Goal: Task Accomplishment & Management: Manage account settings

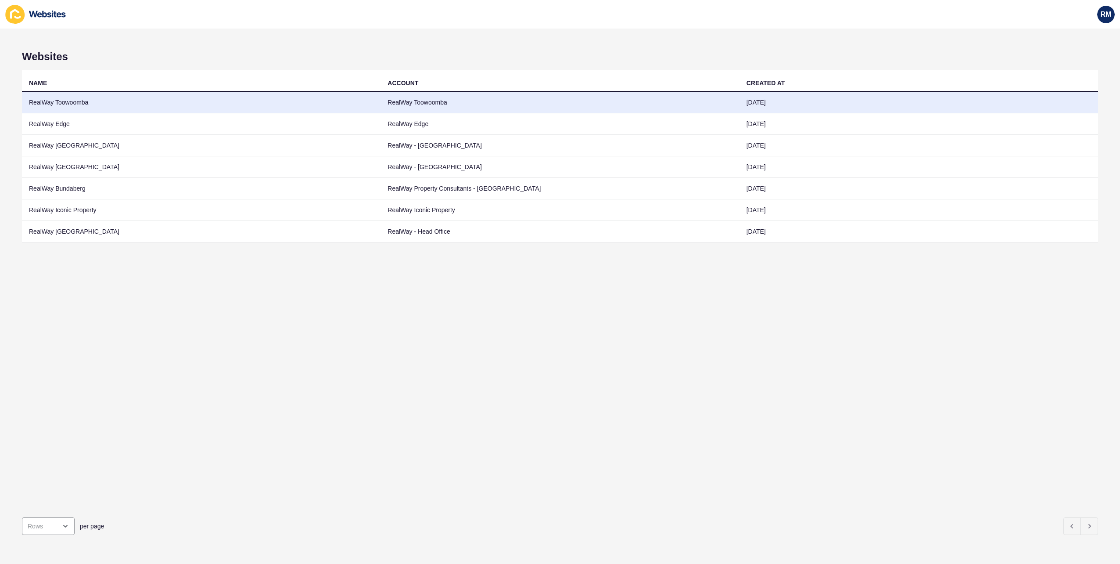
click at [110, 104] on td "RealWay Toowoomba" at bounding box center [201, 103] width 359 height 22
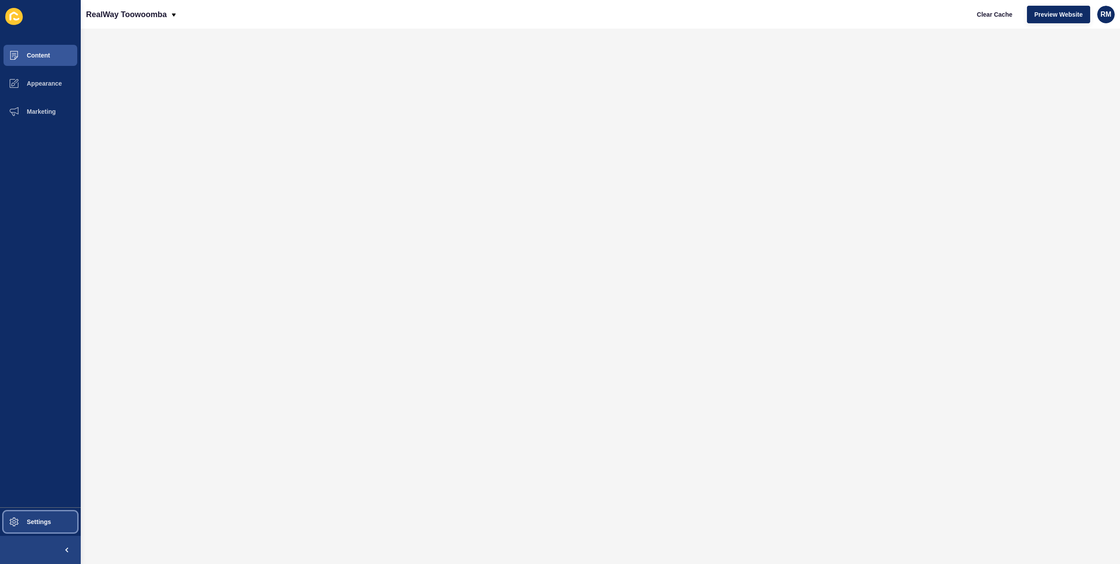
click at [35, 508] on button "Settings" at bounding box center [40, 522] width 81 height 28
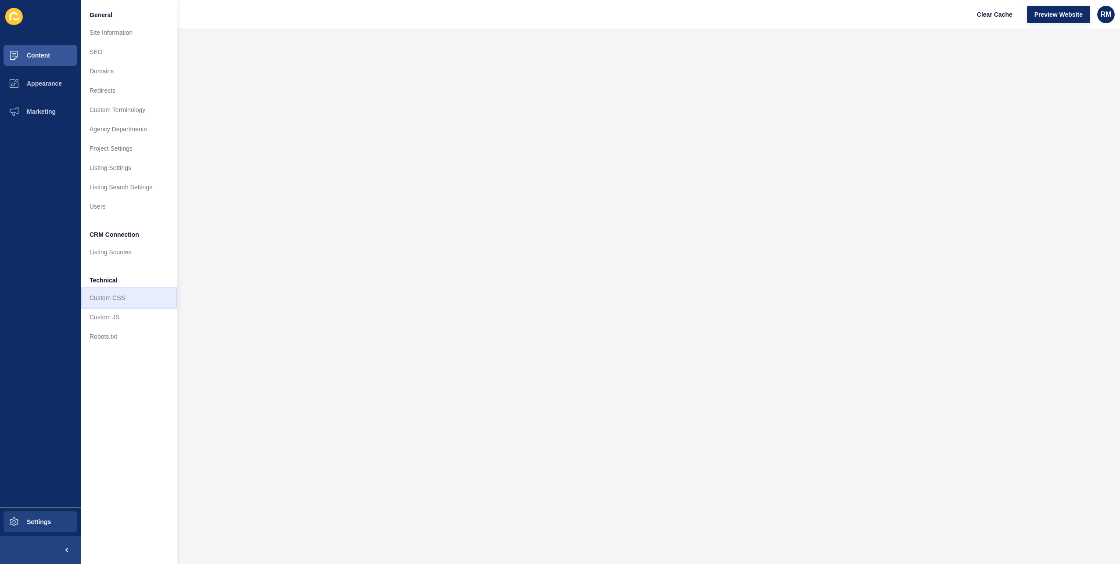
click at [157, 298] on link "Custom CSS" at bounding box center [129, 297] width 97 height 19
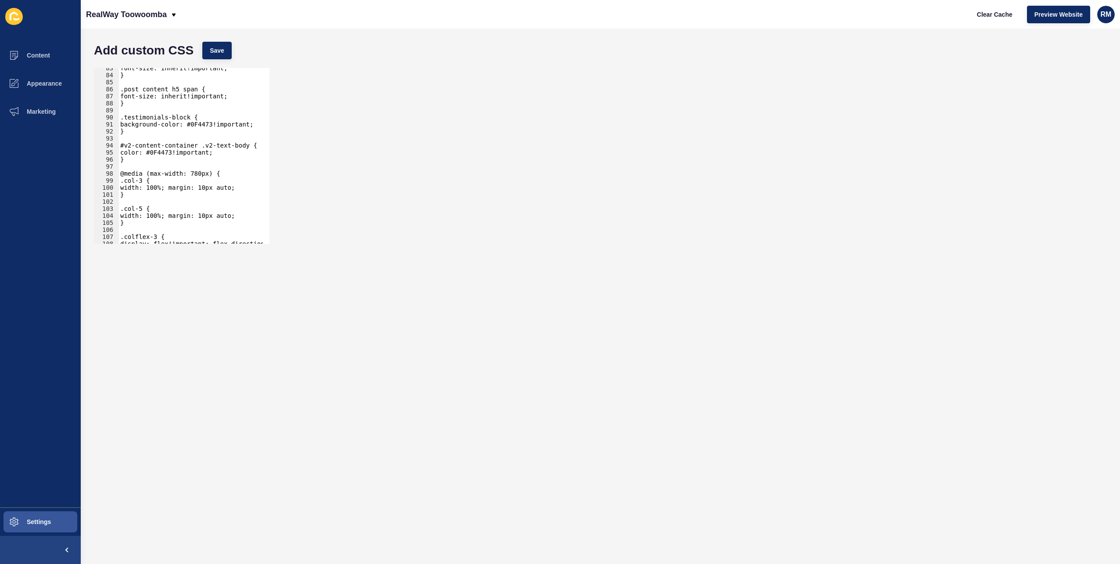
scroll to position [1060, 0]
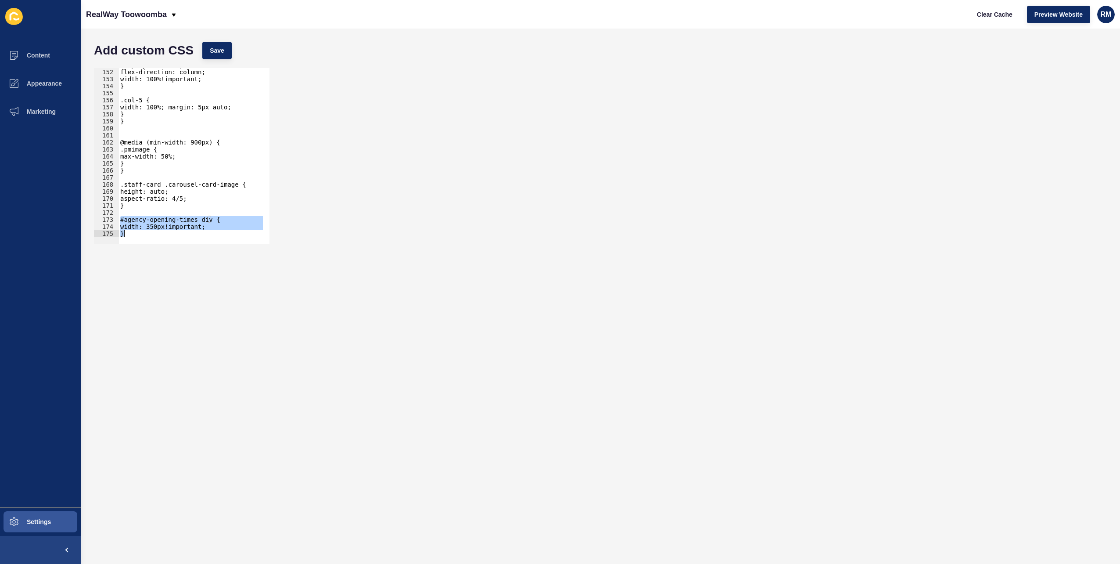
drag, startPoint x: 121, startPoint y: 220, endPoint x: 139, endPoint y: 241, distance: 28.3
click at [139, 241] on div "#agency-opening-times div { 151 152 153 154 155 156 157 158 159 160 161 162 163…" at bounding box center [182, 156] width 176 height 176
type textarea "width: 350px!important; }"
click at [122, 18] on p "RealWay Toowoomba" at bounding box center [126, 15] width 81 height 22
click at [131, 54] on link "RealWay [GEOGRAPHIC_DATA]" at bounding box center [138, 55] width 104 height 19
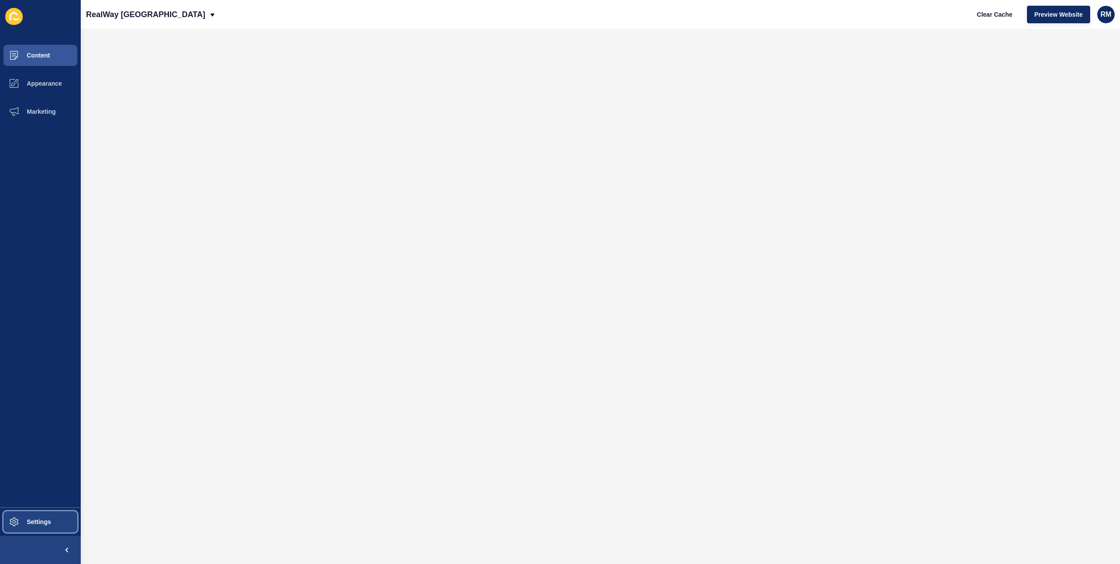
click at [17, 523] on span "Settings" at bounding box center [25, 521] width 52 height 7
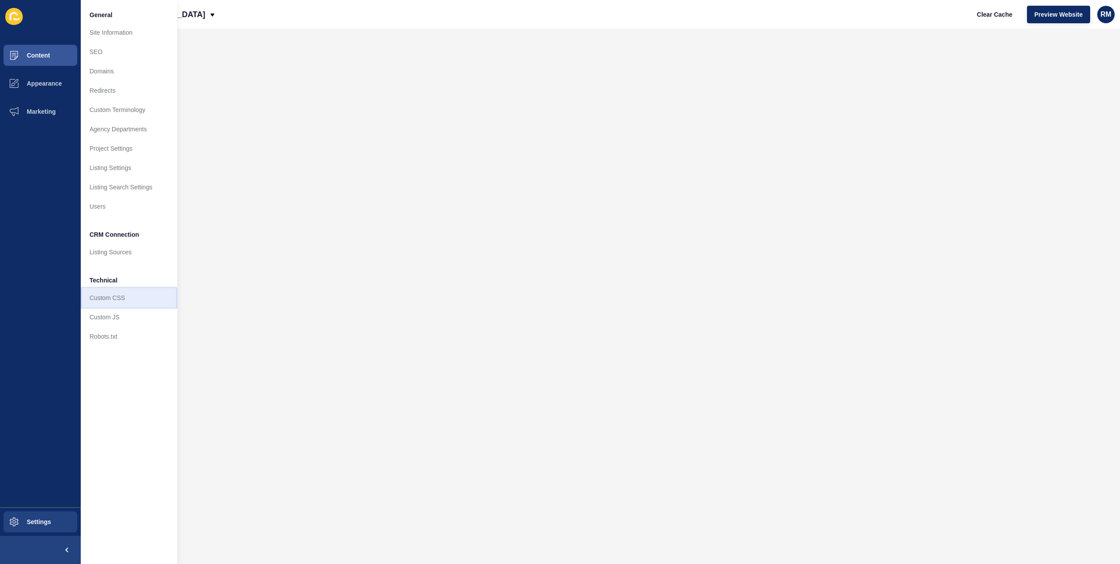
click at [119, 288] on link "Custom CSS" at bounding box center [129, 297] width 97 height 19
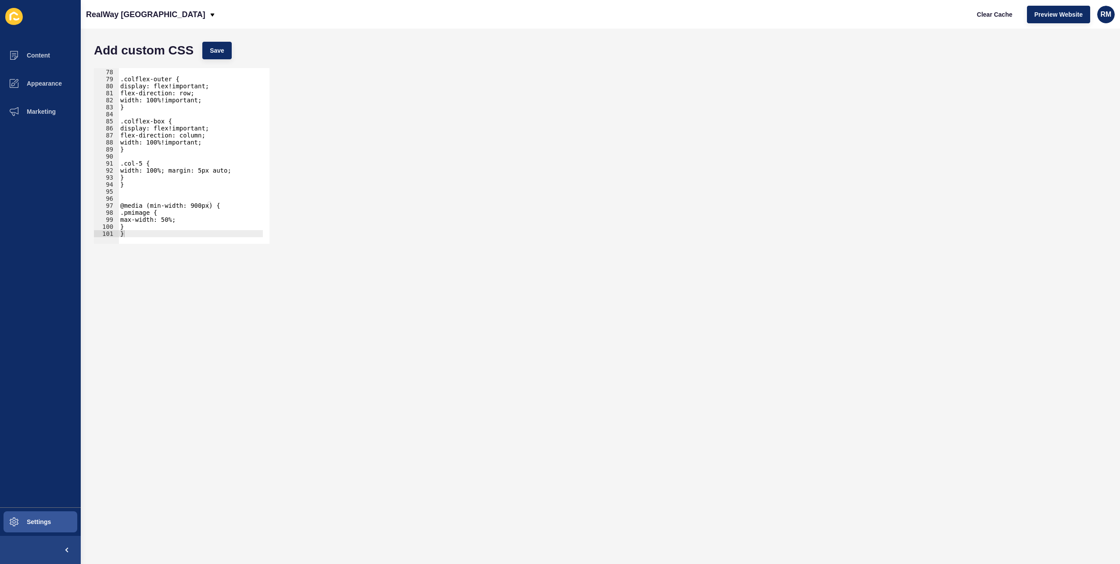
scroll to position [540, 0]
type textarea "}"
click at [156, 224] on div "} .colflex-outer { display: flex!important; flex-direction: row; width: 100%!im…" at bounding box center [224, 152] width 210 height 183
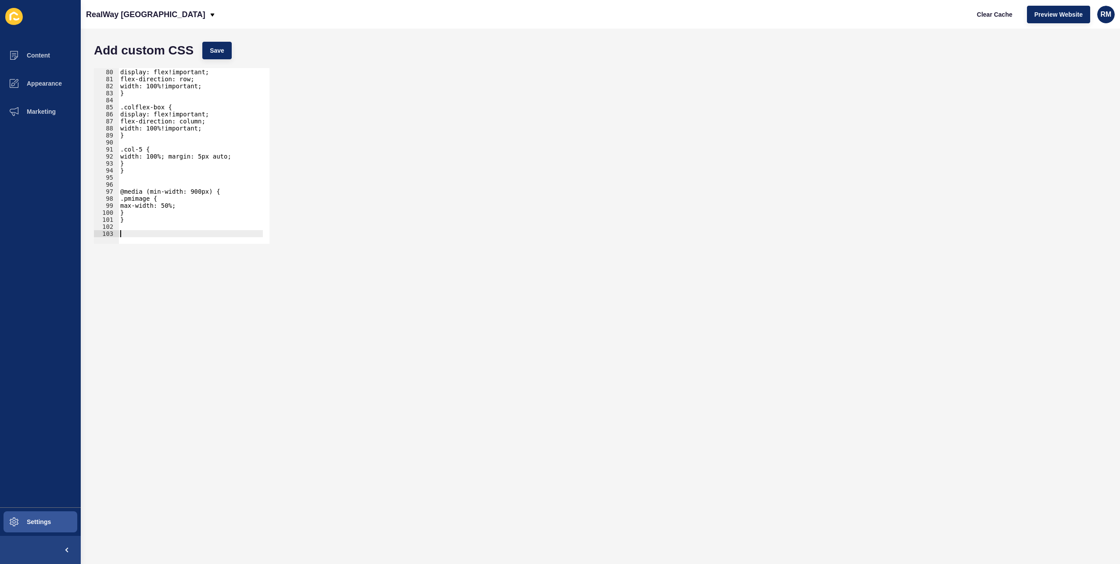
paste textarea "}"
type textarea "}"
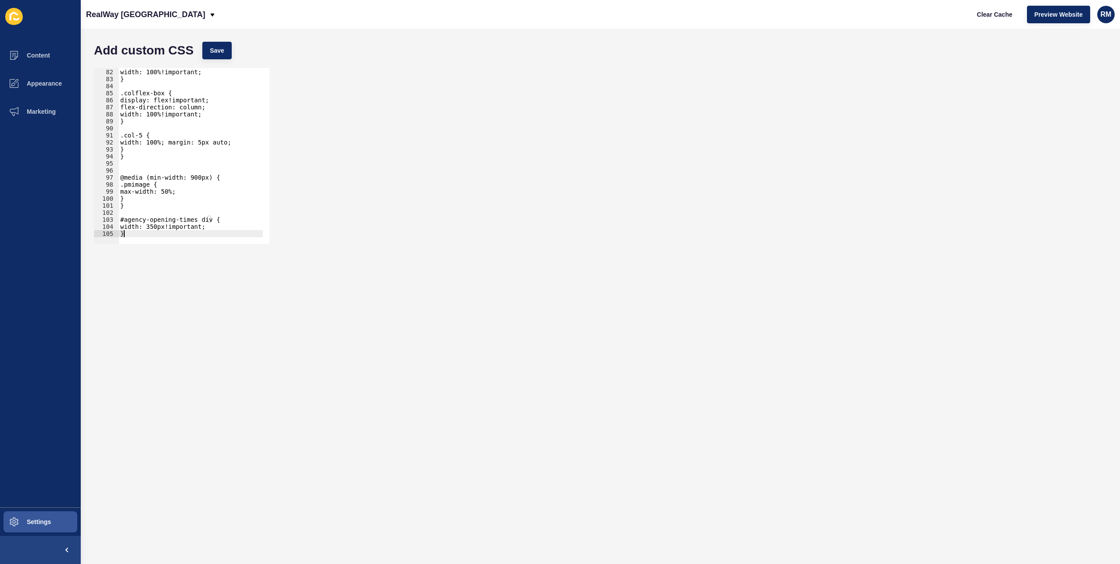
scroll to position [568, 0]
click at [214, 49] on span "Save" at bounding box center [217, 50] width 14 height 9
click at [163, 14] on p "RealWay [GEOGRAPHIC_DATA]" at bounding box center [145, 15] width 119 height 22
click at [147, 51] on link "RealWay Edge" at bounding box center [138, 55] width 104 height 19
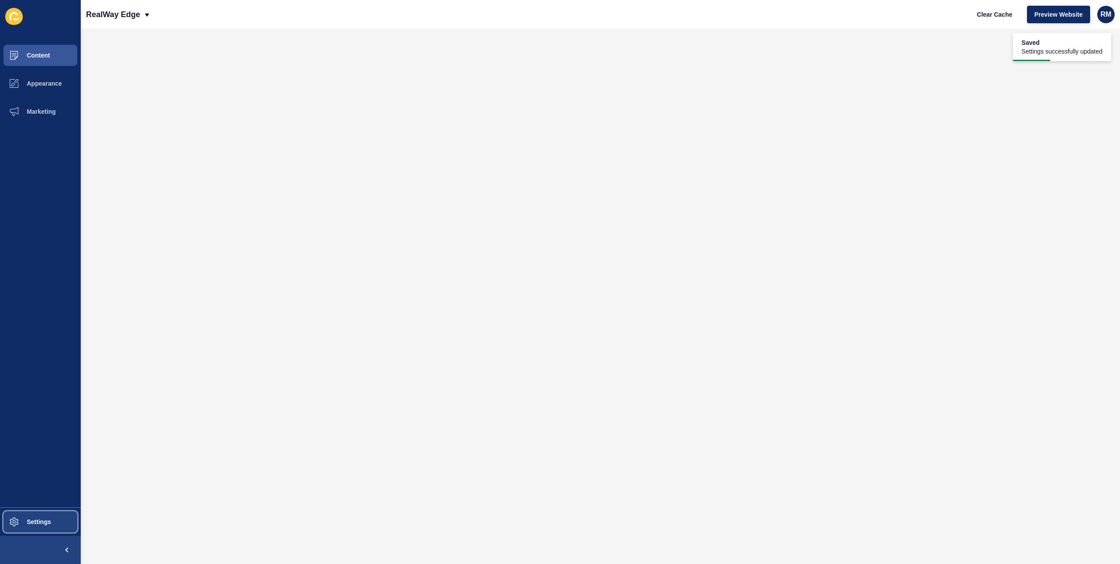
click at [45, 515] on button "Settings" at bounding box center [40, 522] width 81 height 28
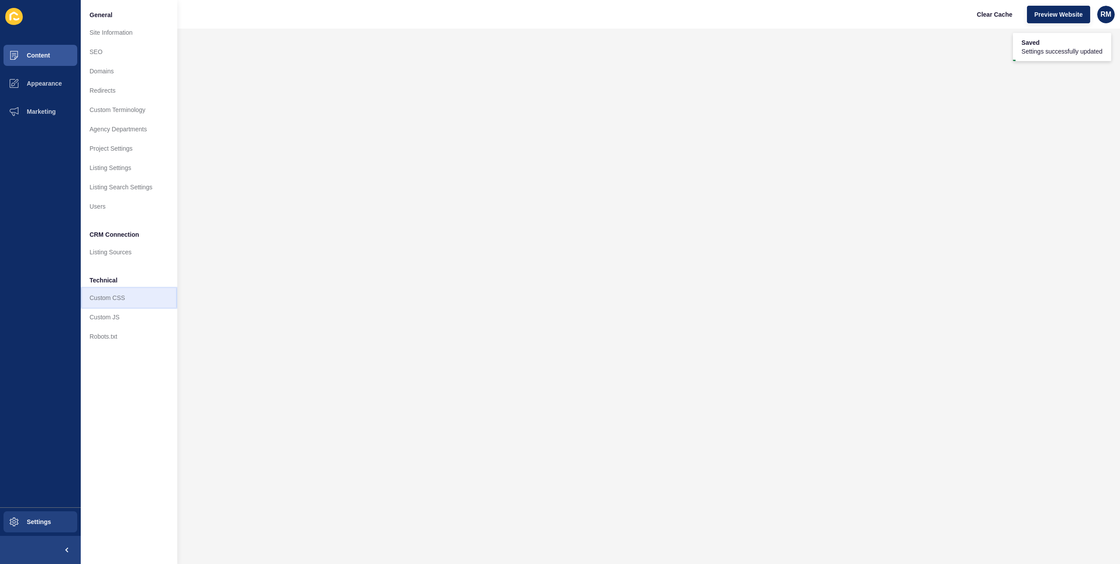
click at [131, 303] on link "Custom CSS" at bounding box center [129, 297] width 97 height 19
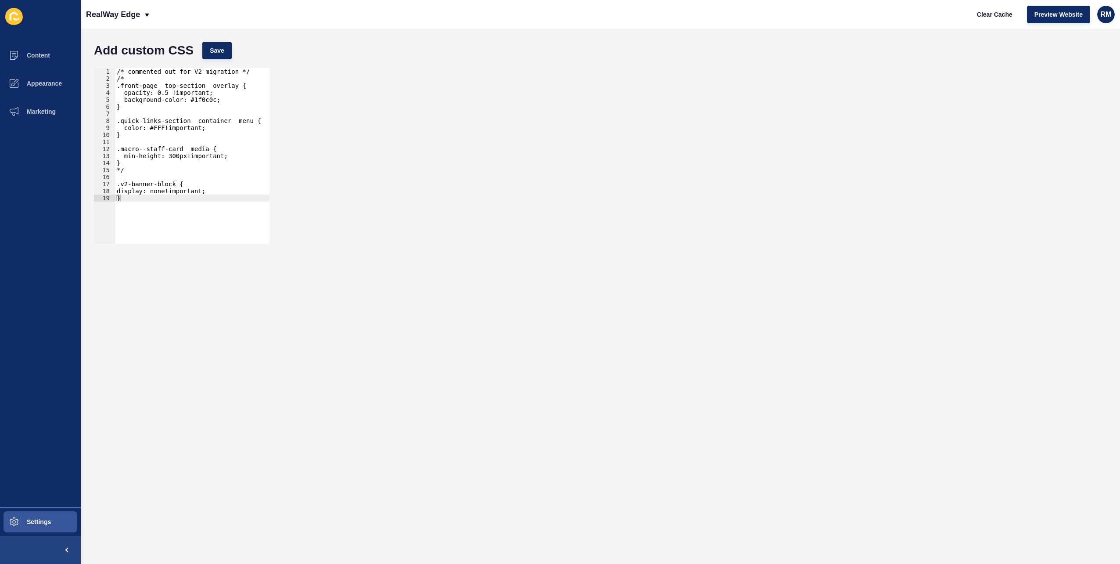
type textarea "}"
click at [184, 224] on div "/* commented out for V2 migration */ /* .front-page__top-section__overlay { opa…" at bounding box center [192, 163] width 155 height 190
paste textarea "}"
type textarea "}"
click at [205, 42] on button "Save" at bounding box center [216, 51] width 29 height 18
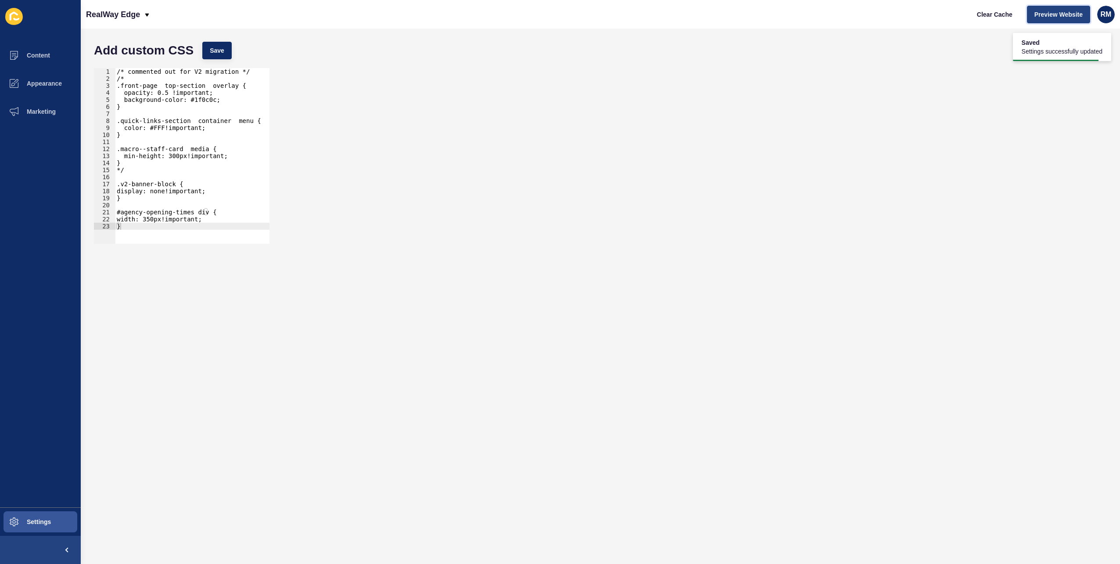
click at [1043, 10] on span "Preview Website" at bounding box center [1059, 14] width 48 height 9
click at [130, 9] on p "RealWay Edge" at bounding box center [113, 15] width 54 height 22
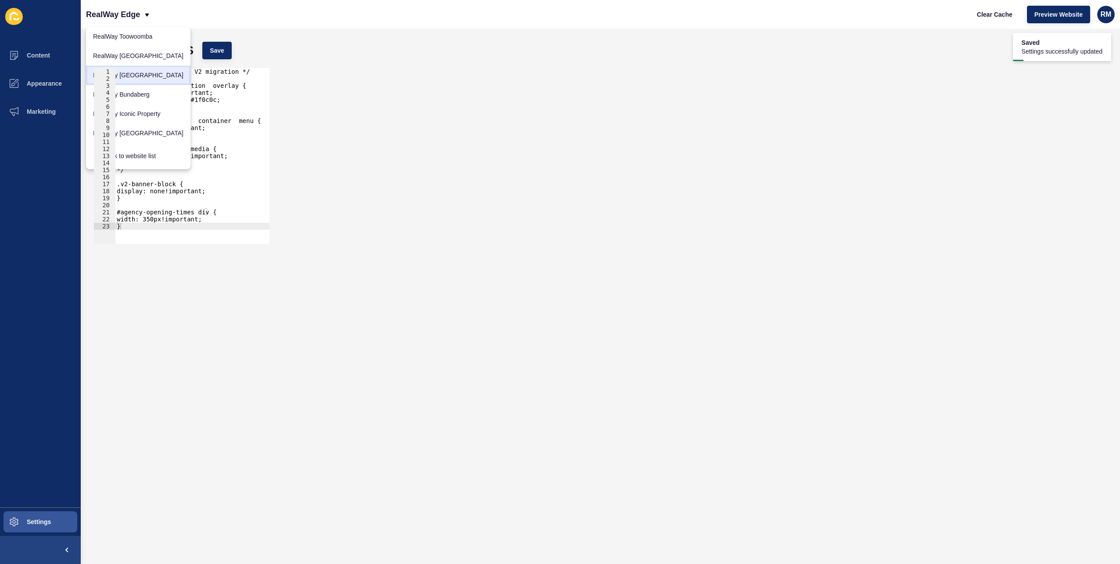
click at [136, 76] on link "RealWay [GEOGRAPHIC_DATA]" at bounding box center [138, 74] width 104 height 19
